Goal: Navigation & Orientation: Find specific page/section

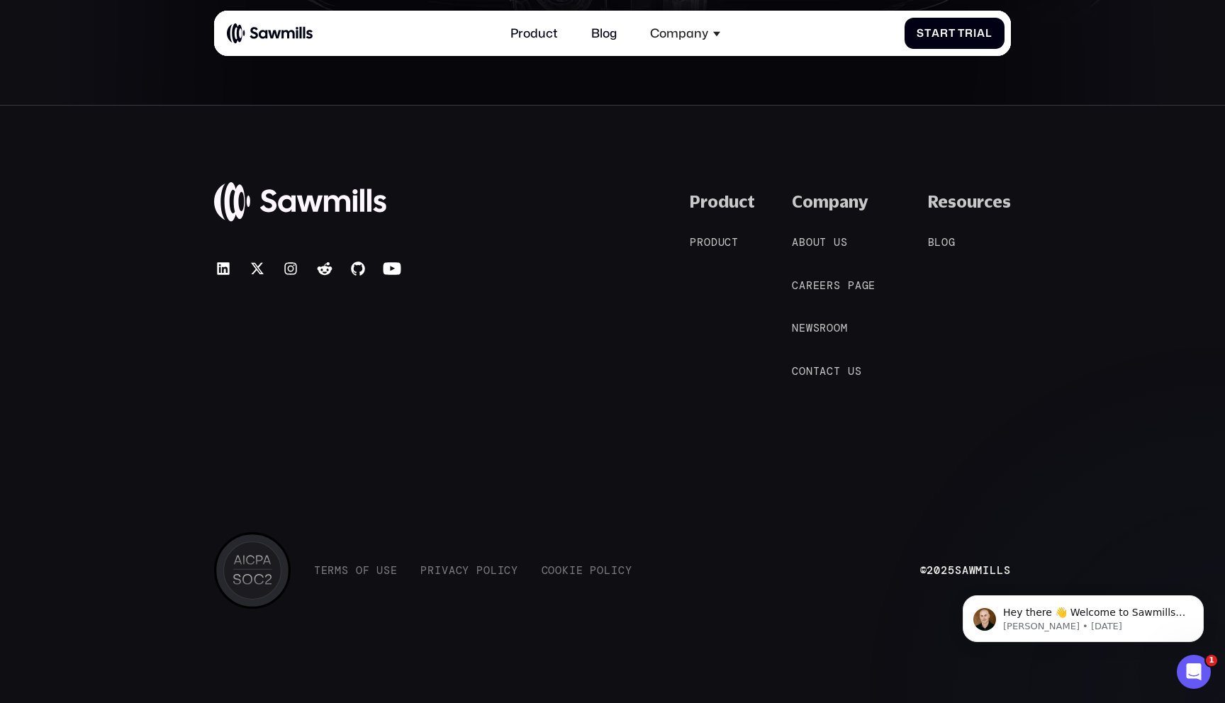
scroll to position [6977, 0]
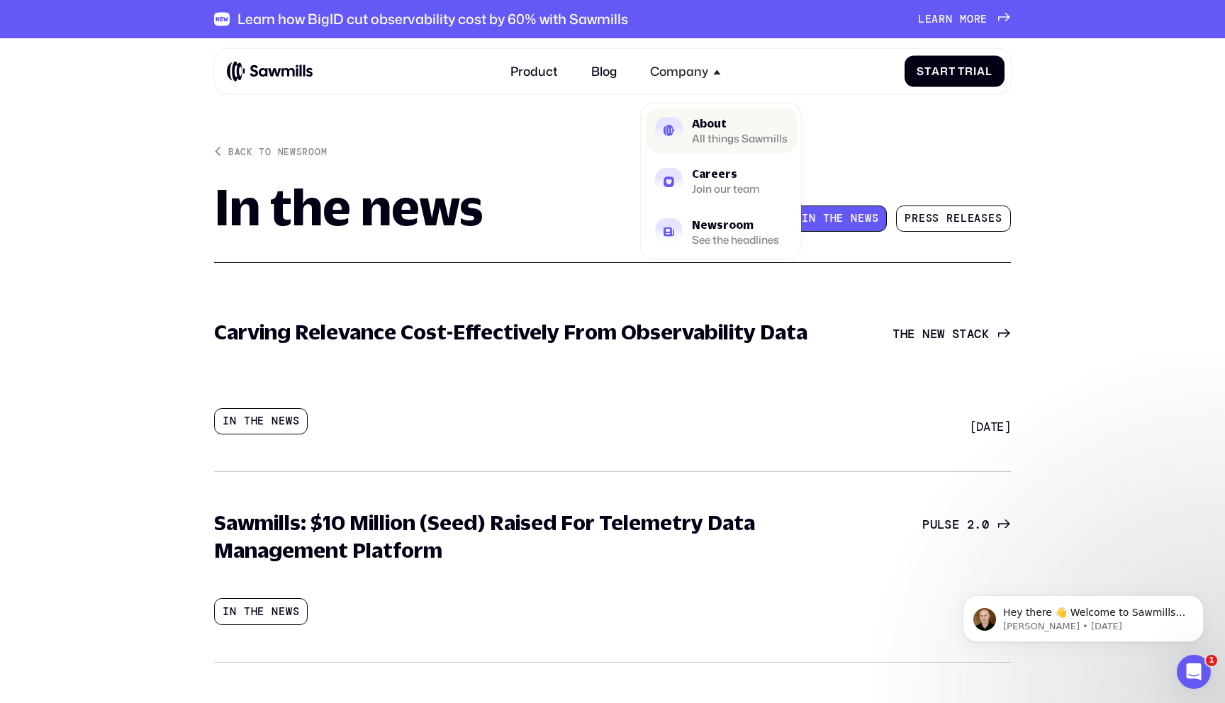
click at [721, 129] on div "About" at bounding box center [740, 123] width 96 height 11
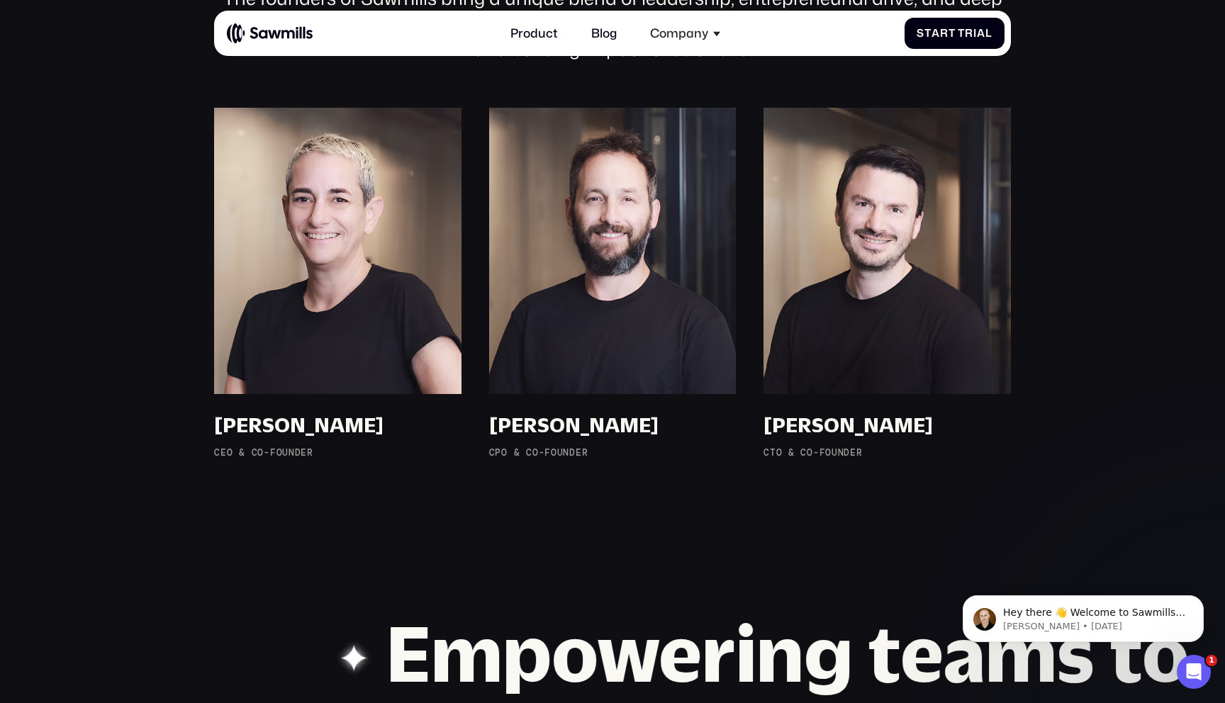
scroll to position [1053, 0]
